Goal: Task Accomplishment & Management: Use online tool/utility

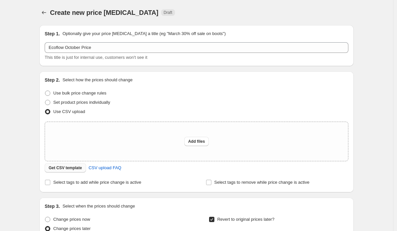
click at [69, 169] on span "Get CSV template" at bounding box center [65, 168] width 33 height 5
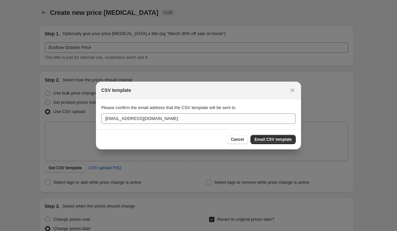
click at [276, 139] on span "Email CSV template" at bounding box center [273, 139] width 37 height 5
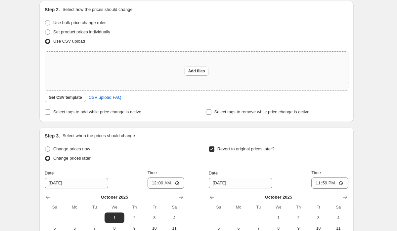
scroll to position [77, 0]
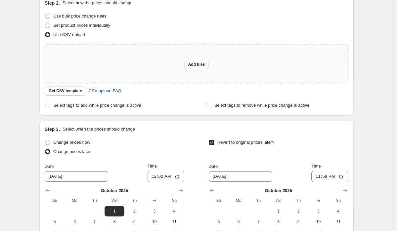
click at [198, 66] on span "Add files" at bounding box center [196, 64] width 17 height 5
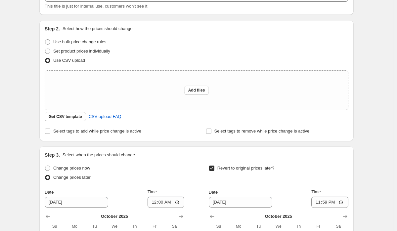
scroll to position [44, 0]
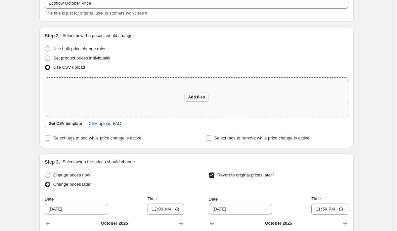
click at [203, 97] on span "Add files" at bounding box center [196, 97] width 17 height 5
click at [104, 126] on span "CSV upload FAQ" at bounding box center [105, 123] width 33 height 7
click at [190, 94] on button "Add files" at bounding box center [196, 97] width 25 height 9
type input "C:\fakepath\Bulk Ecoflow October.csv"
click at [198, 97] on span "Add files" at bounding box center [196, 97] width 17 height 5
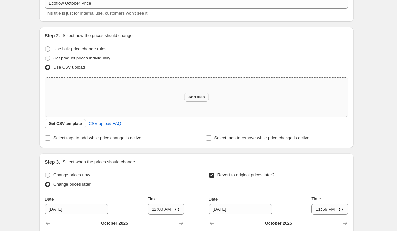
click at [190, 95] on span "Add files" at bounding box center [196, 97] width 17 height 5
click at [199, 96] on span "Add files" at bounding box center [196, 97] width 17 height 5
type input "C:\fakepath\Bulk Ecoflow October(1).csv"
click at [200, 100] on span "Add files" at bounding box center [196, 97] width 17 height 5
type input "C:\fakepath\Bulk Ecoflow October(2).csv"
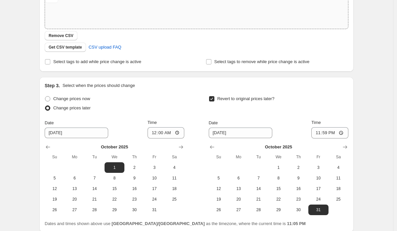
scroll to position [189, 0]
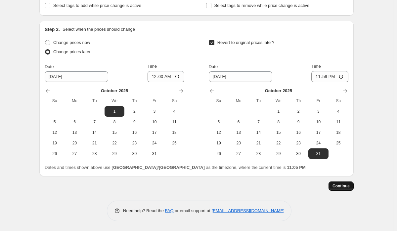
click at [349, 187] on span "Continue" at bounding box center [341, 186] width 17 height 5
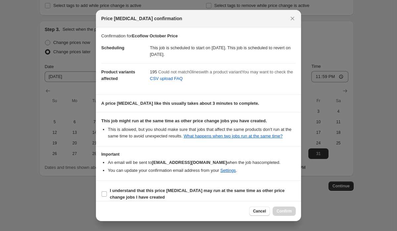
scroll to position [13, 0]
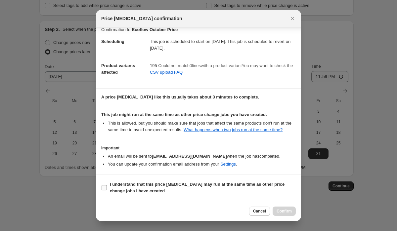
click at [105, 188] on input "I understand that this price [MEDICAL_DATA] may run at the same time as other p…" at bounding box center [104, 187] width 5 height 5
checkbox input "true"
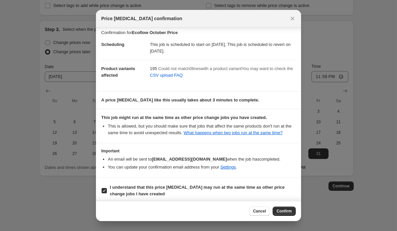
scroll to position [0, 0]
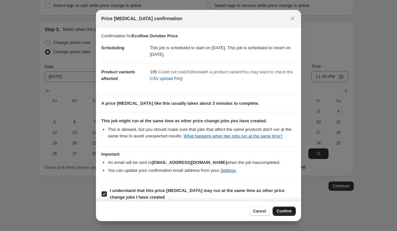
click at [282, 209] on span "Confirm" at bounding box center [284, 211] width 15 height 5
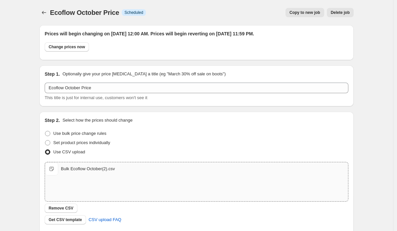
click at [79, 170] on div "Bulk Ecoflow October(2).csv" at bounding box center [88, 169] width 54 height 7
click at [46, 13] on icon "Price change jobs" at bounding box center [44, 12] width 7 height 7
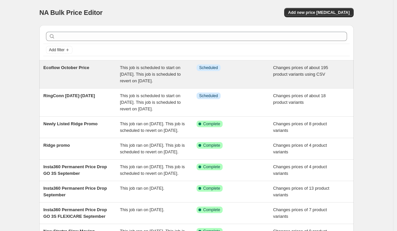
click at [159, 84] on div "This job is scheduled to start on [DATE]. This job is scheduled to revert on [D…" at bounding box center [158, 75] width 77 height 20
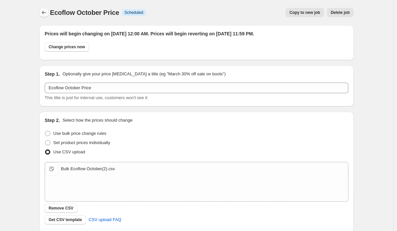
click at [42, 14] on icon "Price change jobs" at bounding box center [44, 12] width 7 height 7
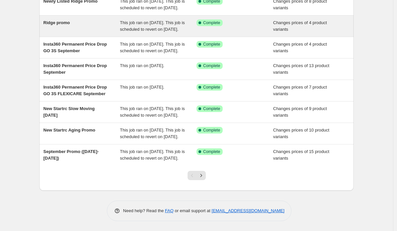
scroll to position [176, 0]
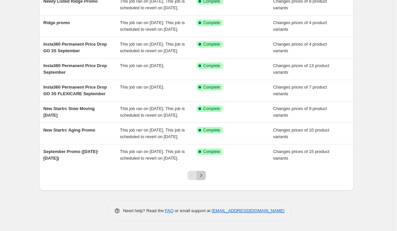
click at [199, 175] on icon "Next" at bounding box center [201, 175] width 7 height 7
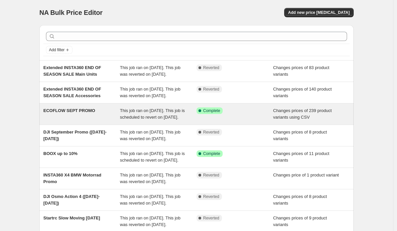
click at [111, 121] on div "ECOFLOW SEPT PROMO" at bounding box center [81, 114] width 77 height 13
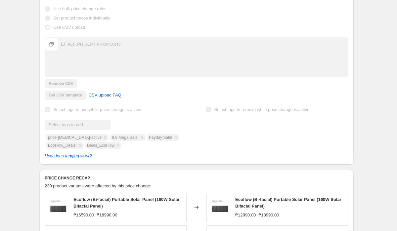
scroll to position [162, 0]
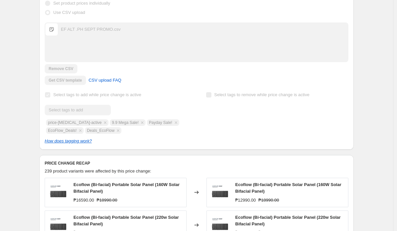
click at [76, 33] on div "EF ALT .PH SEPT PROMO.csv" at bounding box center [91, 29] width 60 height 7
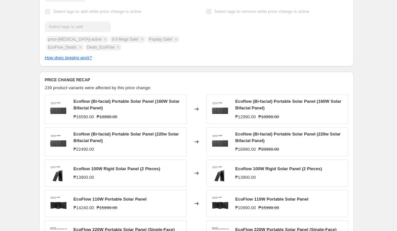
scroll to position [0, 0]
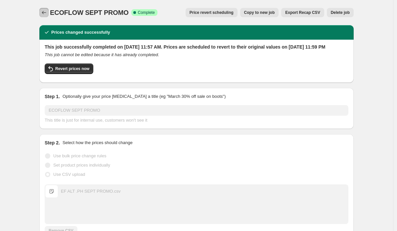
click at [47, 10] on icon "Price change jobs" at bounding box center [44, 12] width 7 height 7
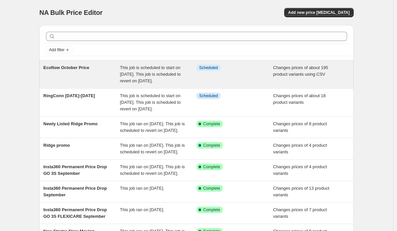
click at [100, 72] on div "Ecoflow October Price" at bounding box center [81, 75] width 77 height 20
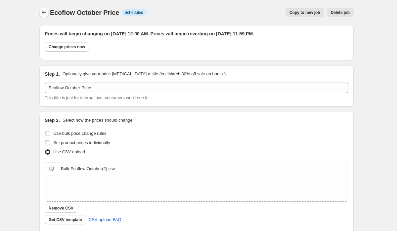
click at [44, 13] on icon "Price change jobs" at bounding box center [44, 12] width 7 height 7
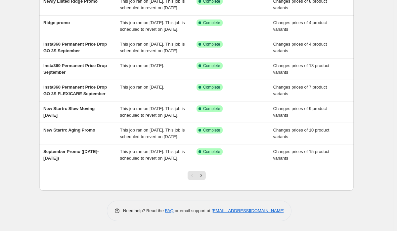
scroll to position [158, 0]
click at [200, 179] on icon "Next" at bounding box center [201, 175] width 7 height 7
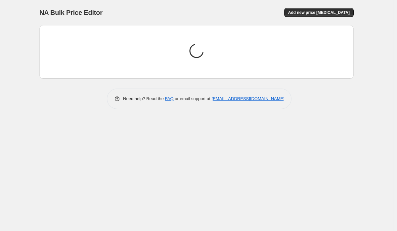
scroll to position [0, 0]
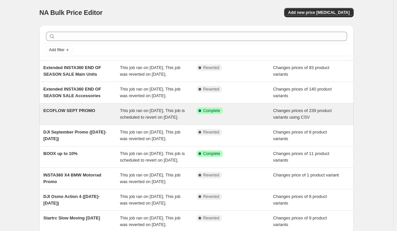
click at [138, 120] on span "This job ran on [DATE]. This job is scheduled to revert on [DATE]." at bounding box center [152, 114] width 65 height 12
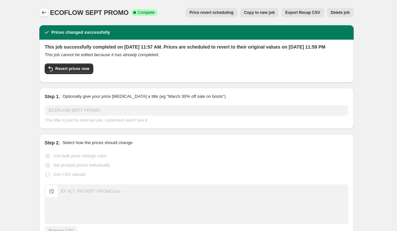
click at [44, 9] on icon "Price change jobs" at bounding box center [44, 12] width 7 height 7
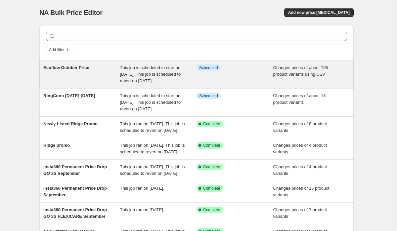
click at [91, 79] on div "Ecoflow October Price" at bounding box center [81, 75] width 77 height 20
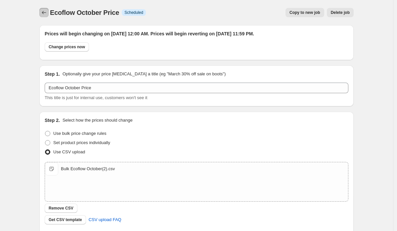
click at [42, 11] on icon "Price change jobs" at bounding box center [44, 12] width 7 height 7
